Goal: Contribute content: Add original content to the website for others to see

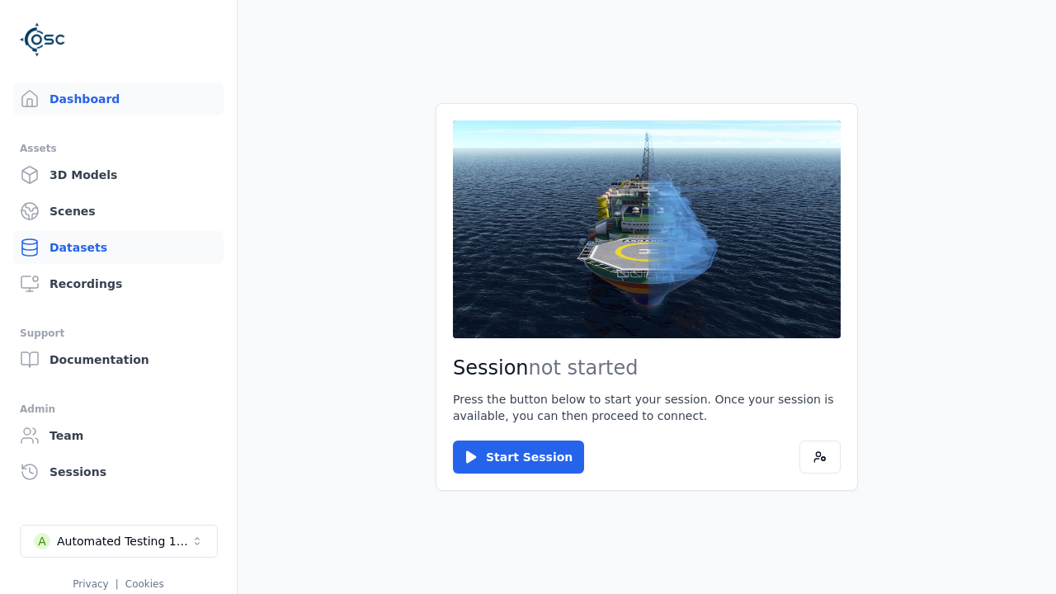
click at [118, 247] on link "Datasets" at bounding box center [118, 247] width 210 height 33
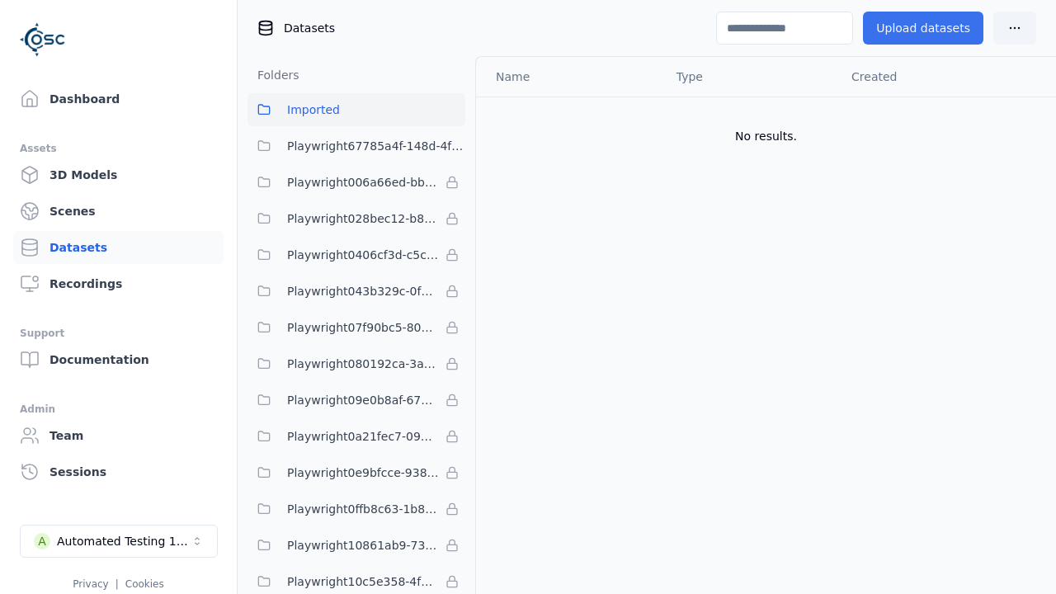
click at [927, 28] on button "Upload datasets" at bounding box center [923, 28] width 120 height 33
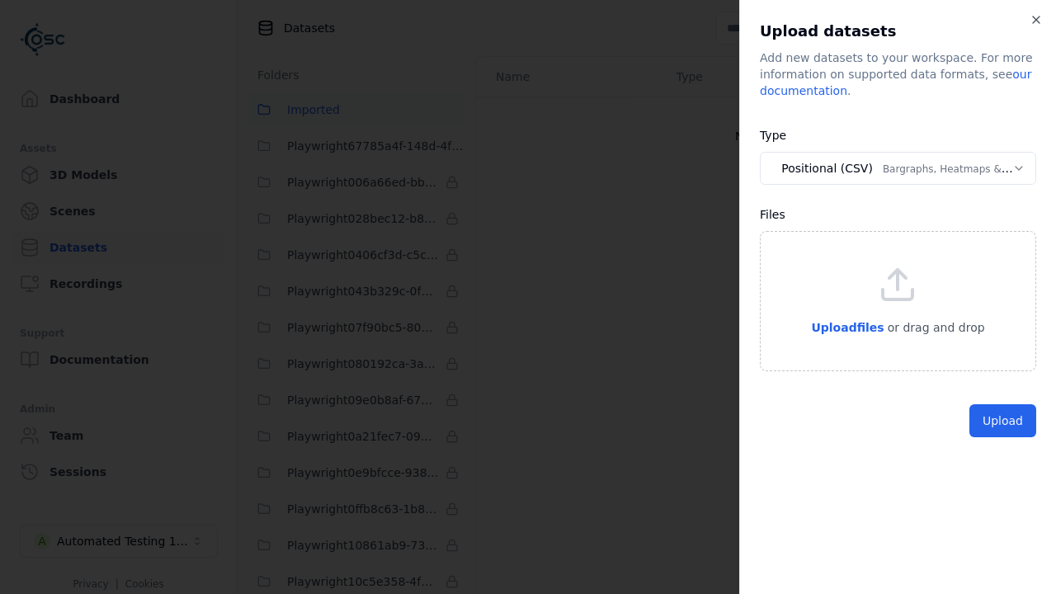
click at [897, 168] on button "Positional (CSV) Bargraphs, Heatmaps & Pins" at bounding box center [898, 168] width 276 height 33
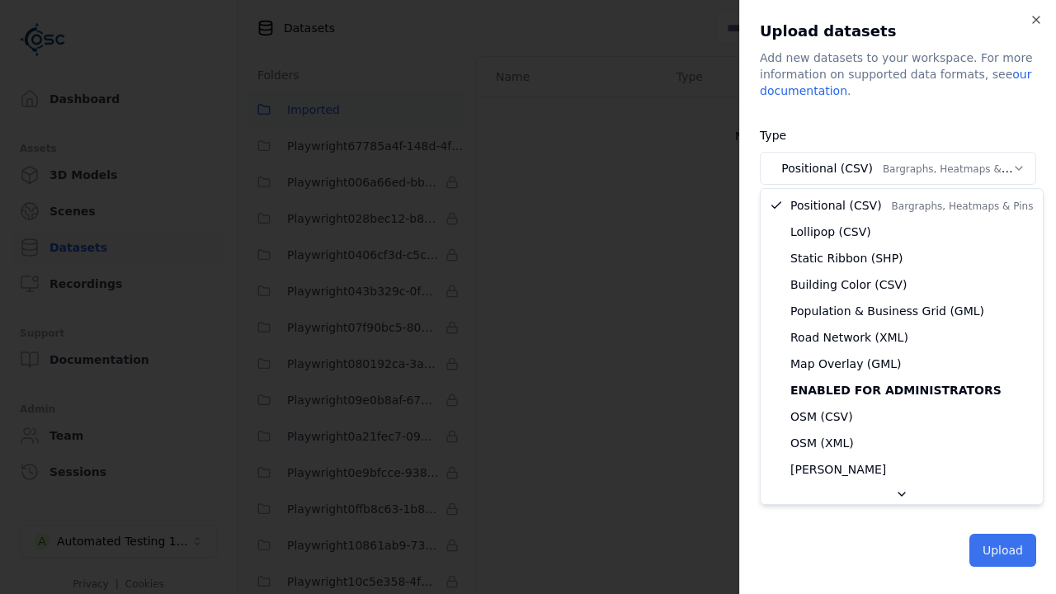
select select "*****"
click at [1004, 548] on button "Upload" at bounding box center [1002, 550] width 67 height 33
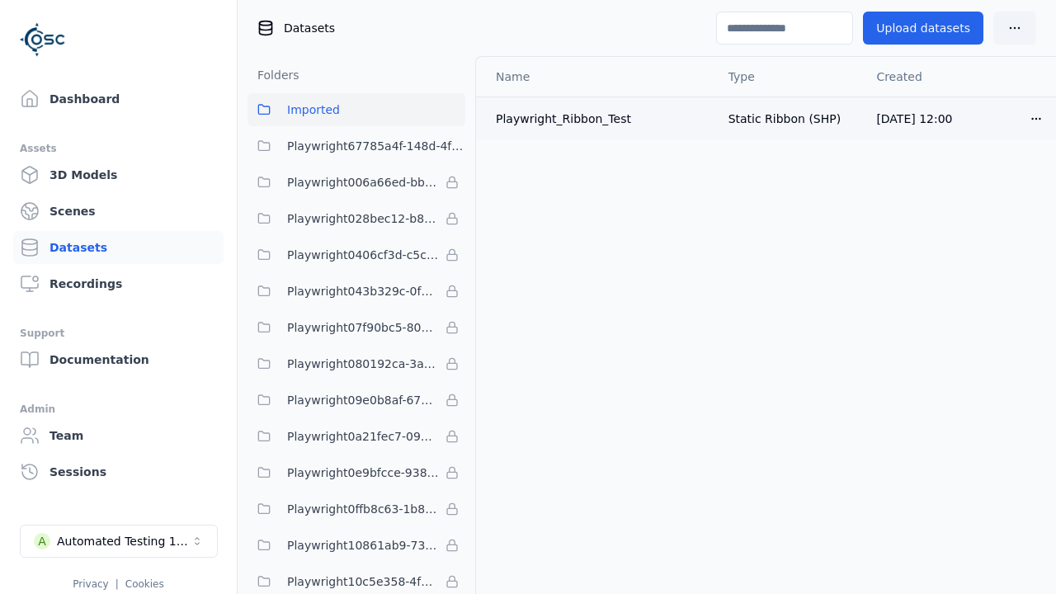
click at [1031, 118] on html "Dashboard Assets 3D Models Scenes Datasets Recordings Support Documentation Adm…" at bounding box center [528, 297] width 1056 height 594
click at [998, 173] on div "Delete" at bounding box center [999, 181] width 97 height 26
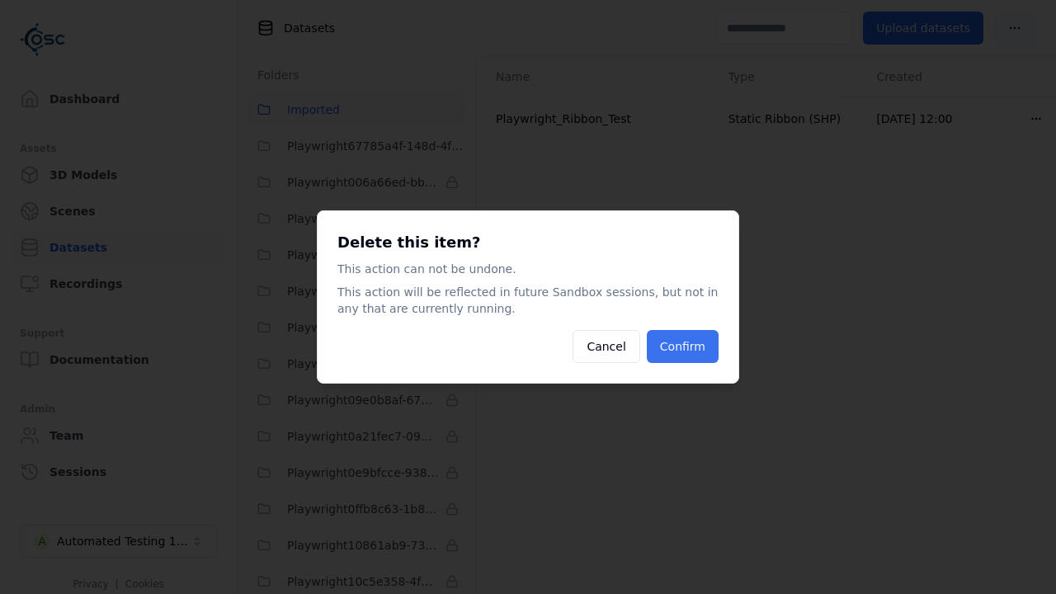
click at [704, 334] on button "Confirm" at bounding box center [683, 346] width 72 height 33
